Goal: Task Accomplishment & Management: Use online tool/utility

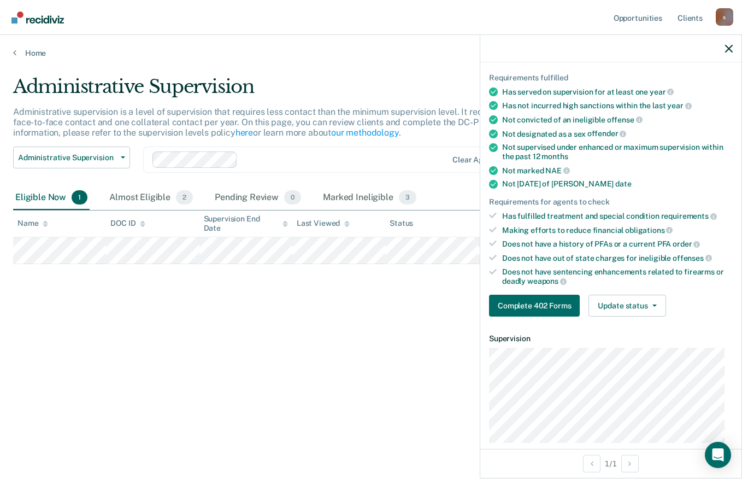
scroll to position [75, 0]
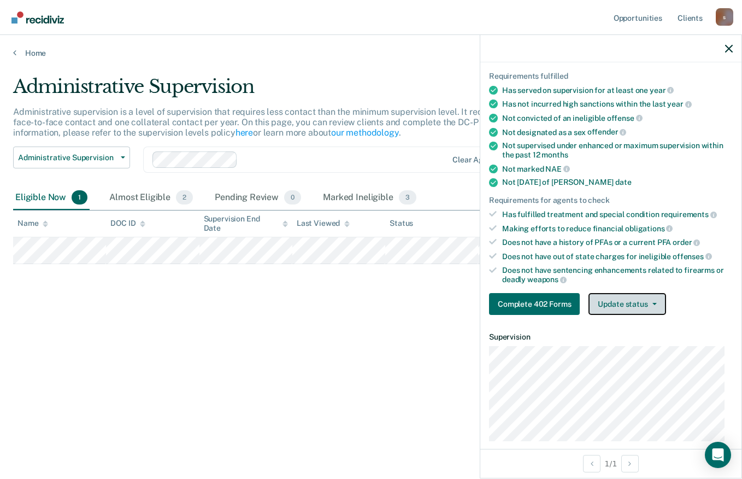
click at [653, 303] on icon "button" at bounding box center [655, 304] width 4 height 2
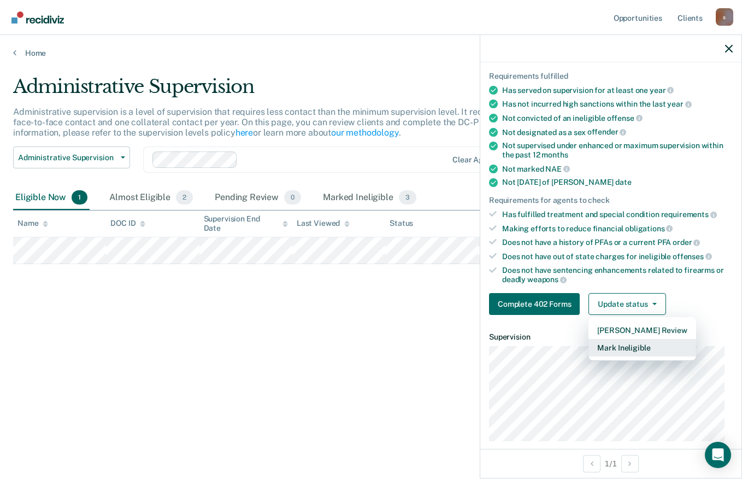
click at [653, 350] on button "Mark Ineligible" at bounding box center [642, 347] width 107 height 17
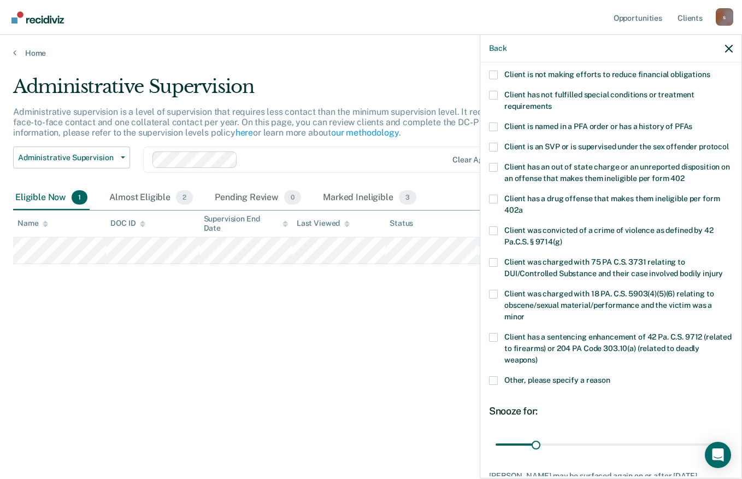
click at [550, 99] on label "Client has not fulfilled special conditions or treatment requirements" at bounding box center [611, 102] width 244 height 23
click at [552, 102] on input "Client has not fulfilled special conditions or treatment requirements" at bounding box center [552, 102] width 0 height 0
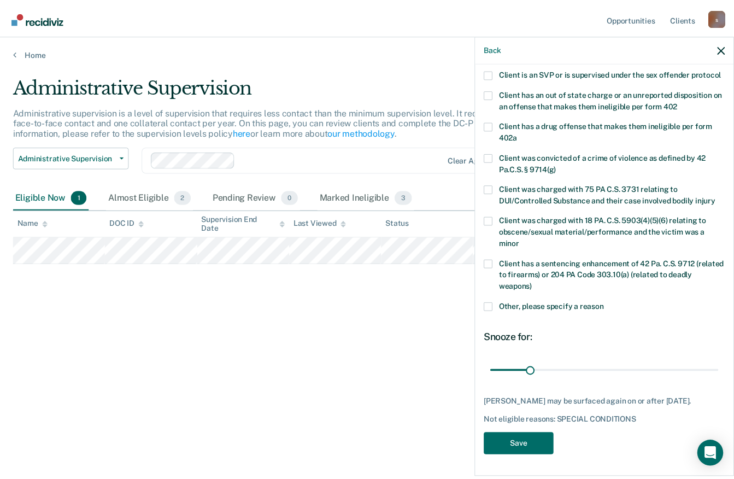
scroll to position [168, 0]
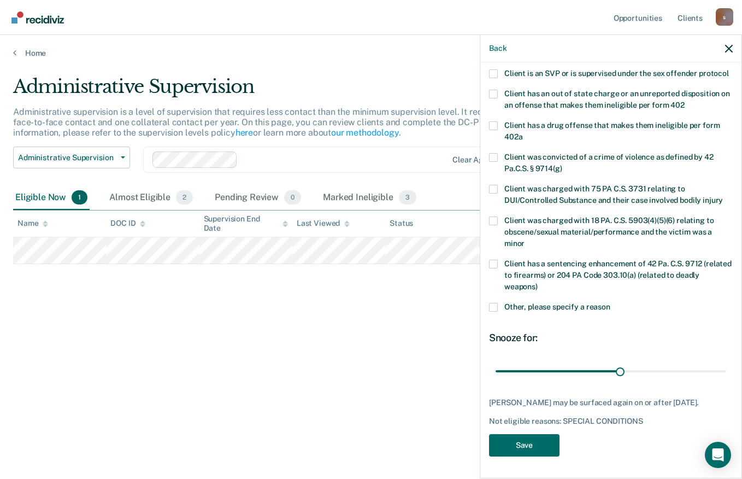
type input "98"
click at [543, 443] on button "Save" at bounding box center [524, 445] width 71 height 22
